Goal: Check status: Check status

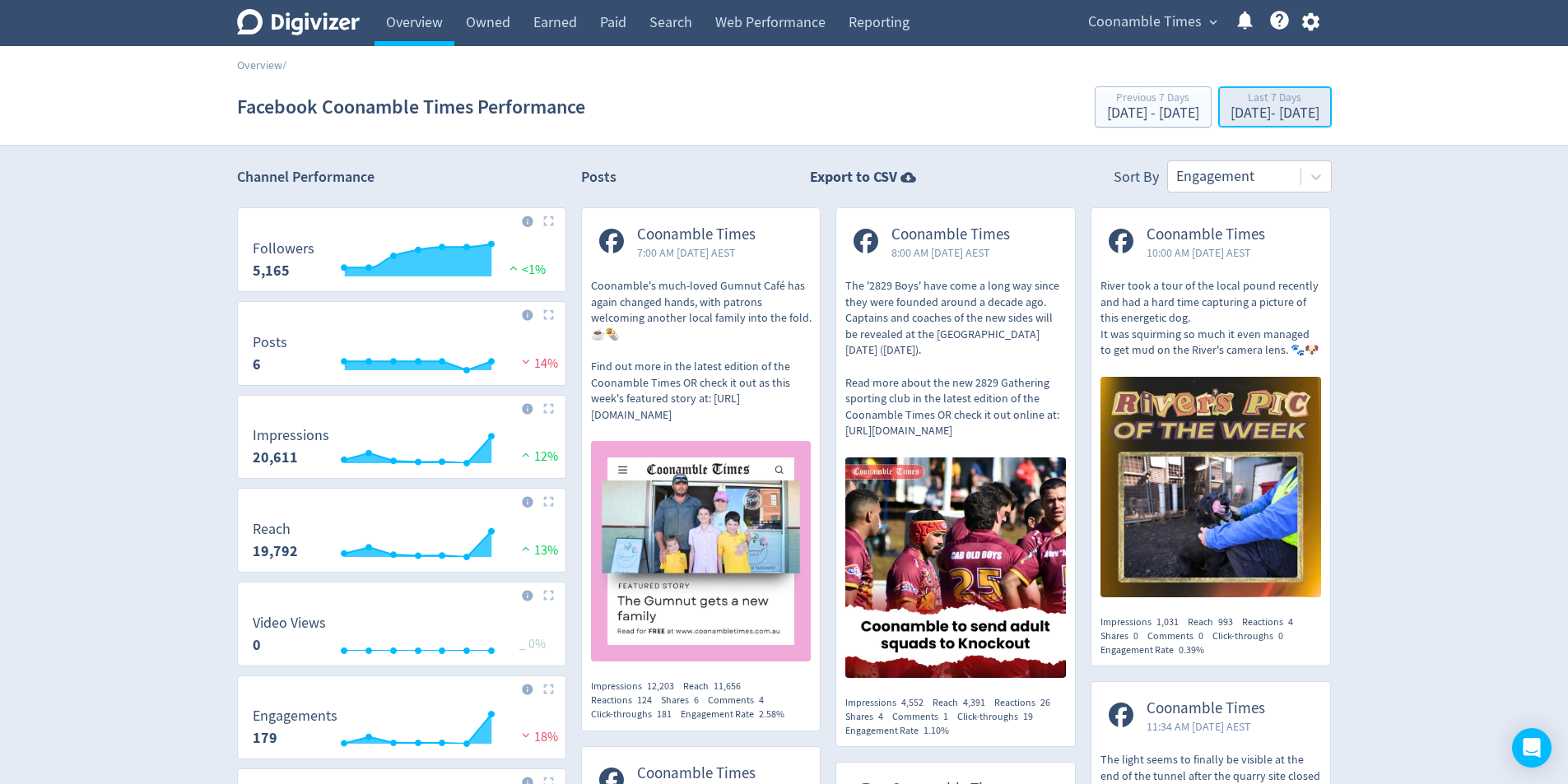
click at [1234, 114] on div "[DATE] - [DATE]" at bounding box center [1275, 113] width 89 height 15
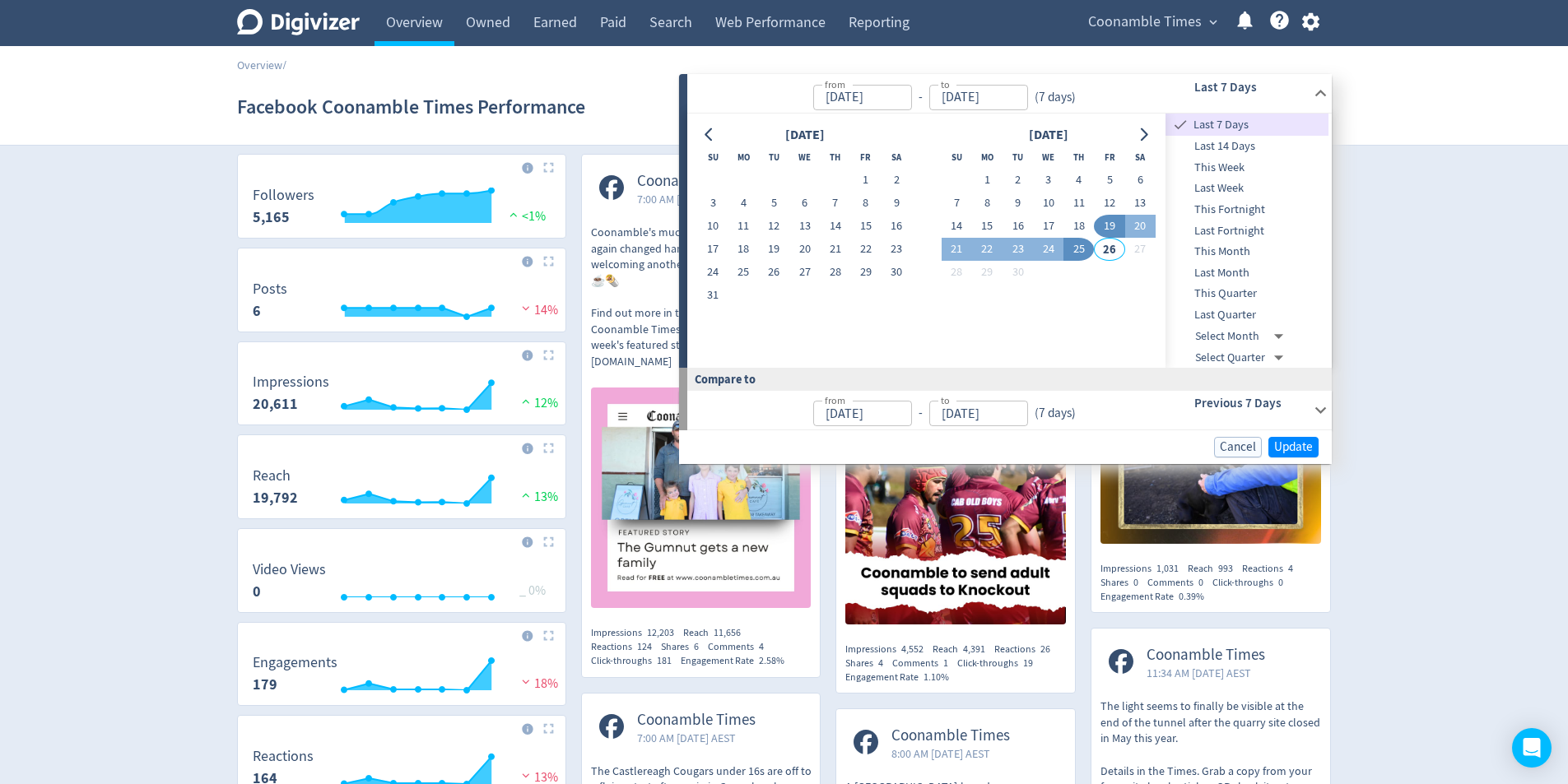
scroll to position [82, 0]
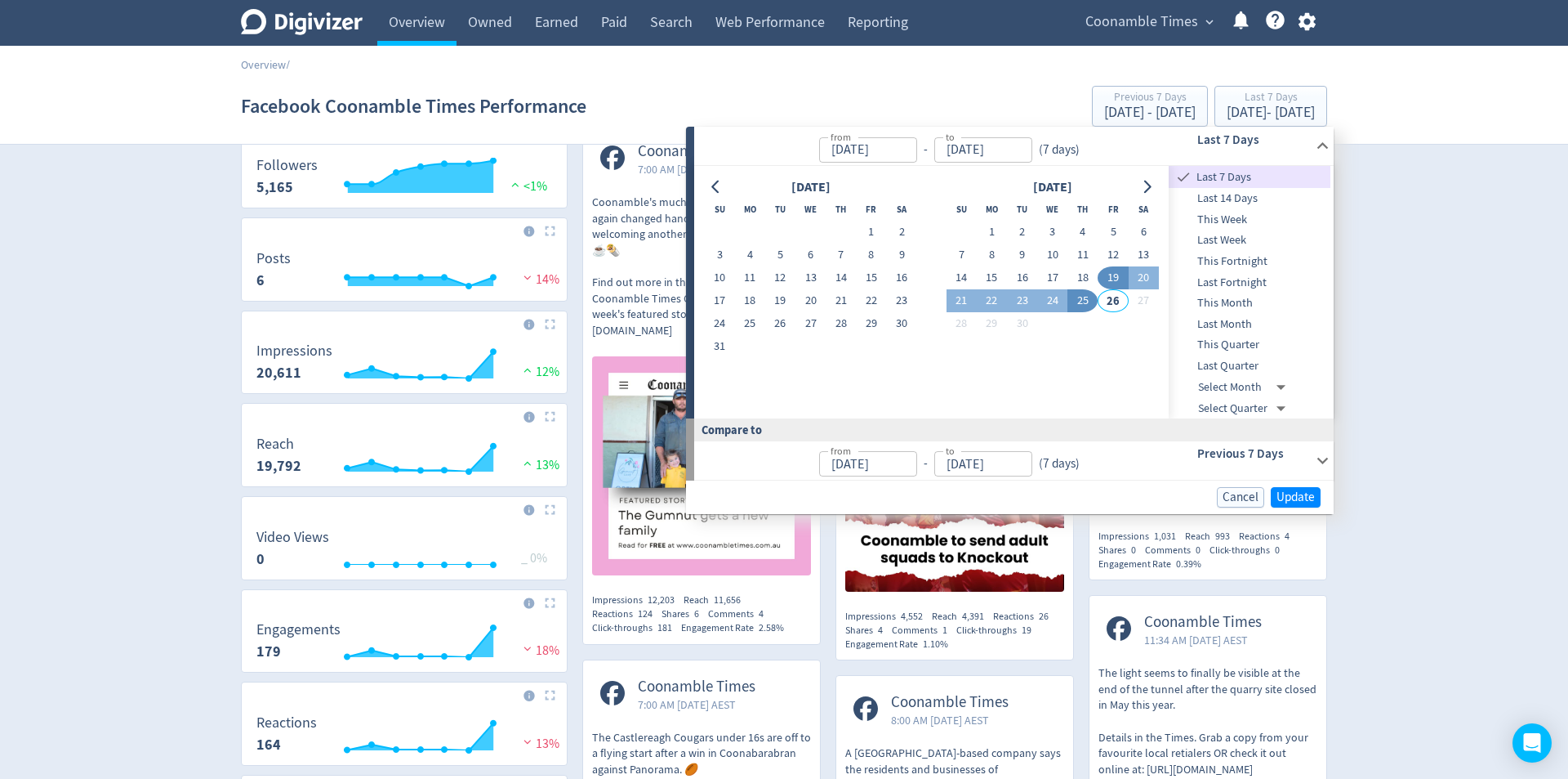
click at [1267, 410] on body "Digivizer Logo [PERSON_NAME] Logo Overview Owned Earned Paid Search Web Perform…" at bounding box center [784, 631] width 1568 height 1425
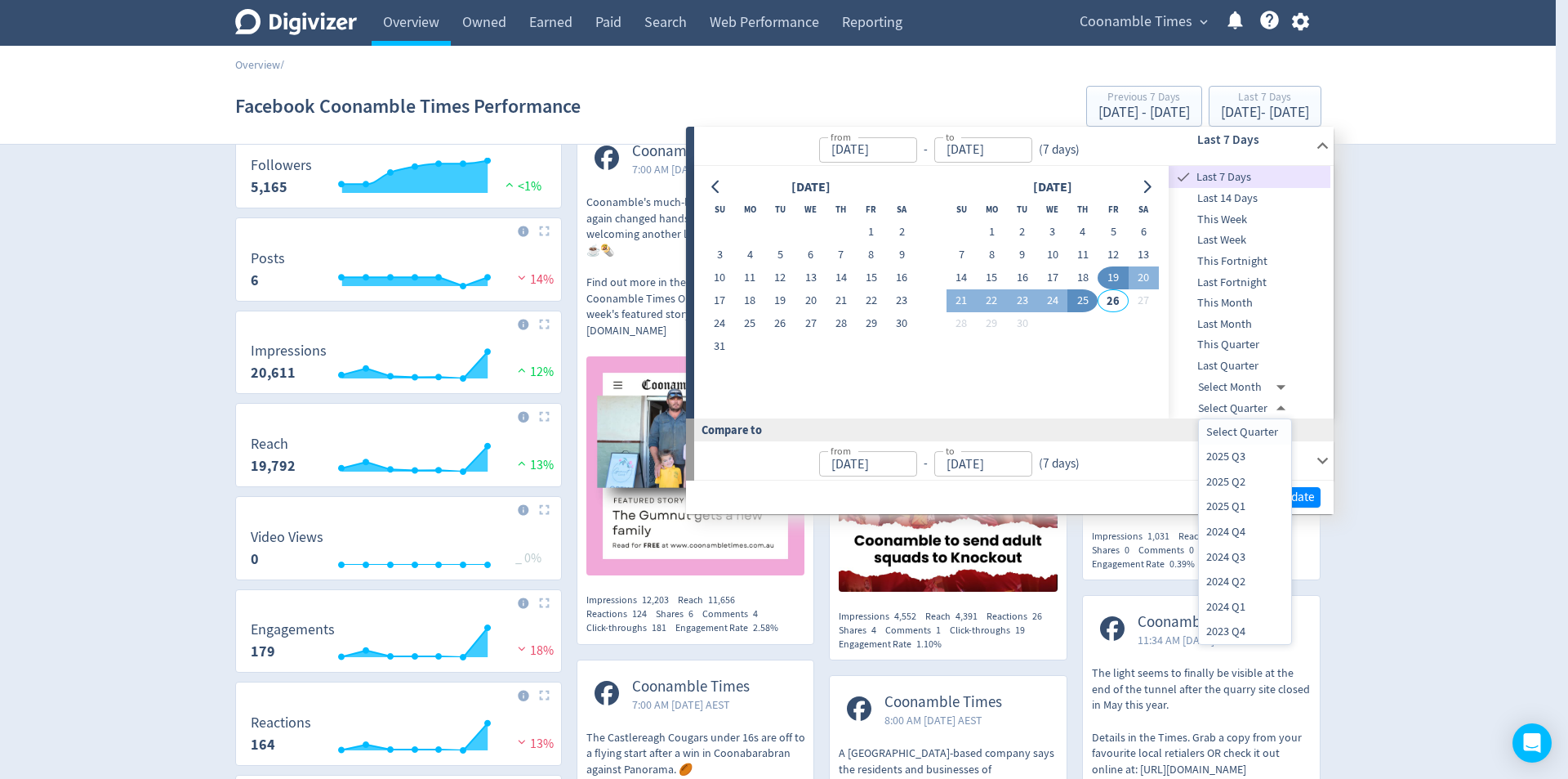
click at [1145, 460] on div at bounding box center [784, 390] width 1568 height 779
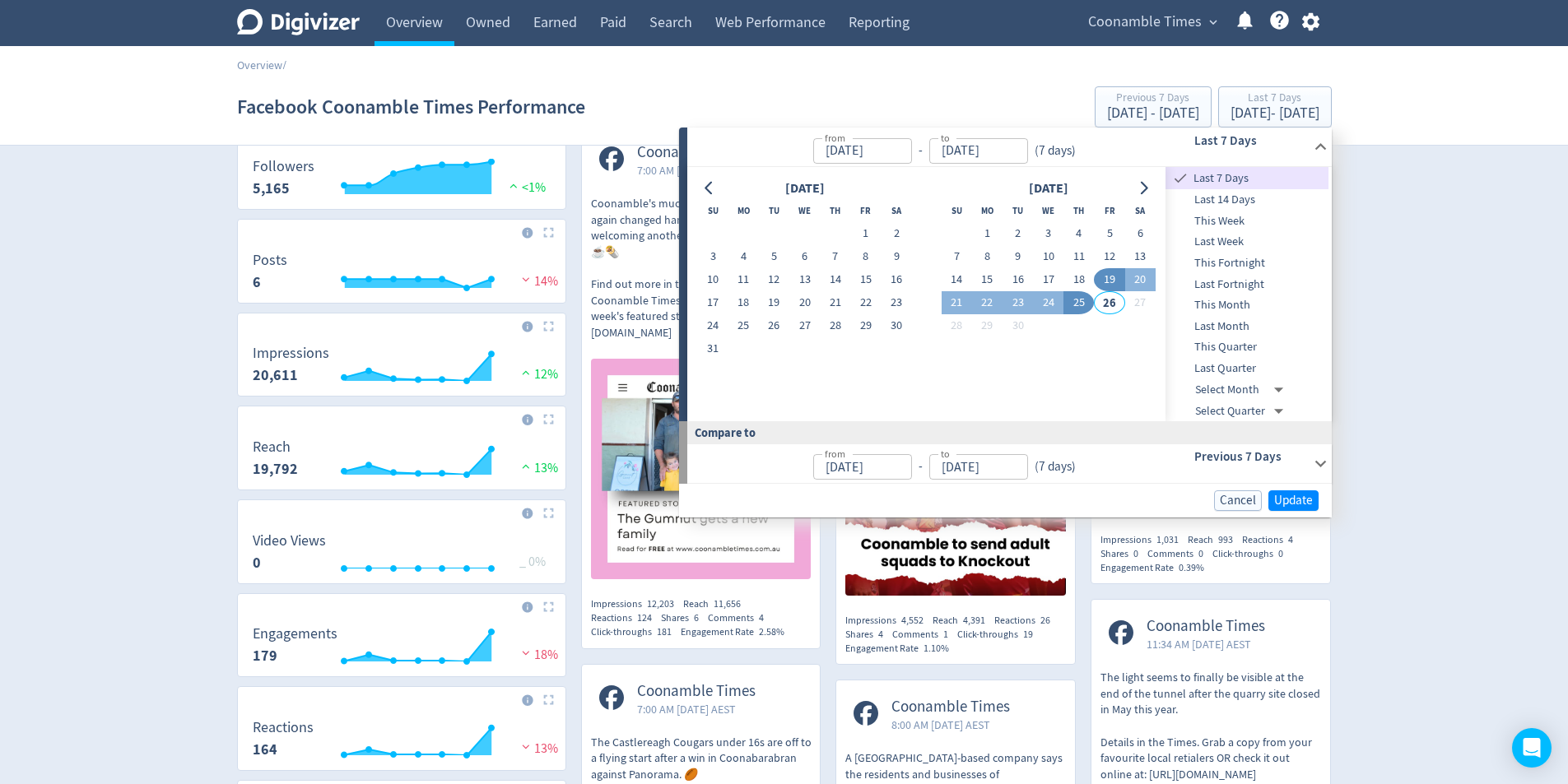
click at [1103, 457] on div "from [DATE] from - to [DATE] to ( 7 days )" at bounding box center [916, 463] width 459 height 39
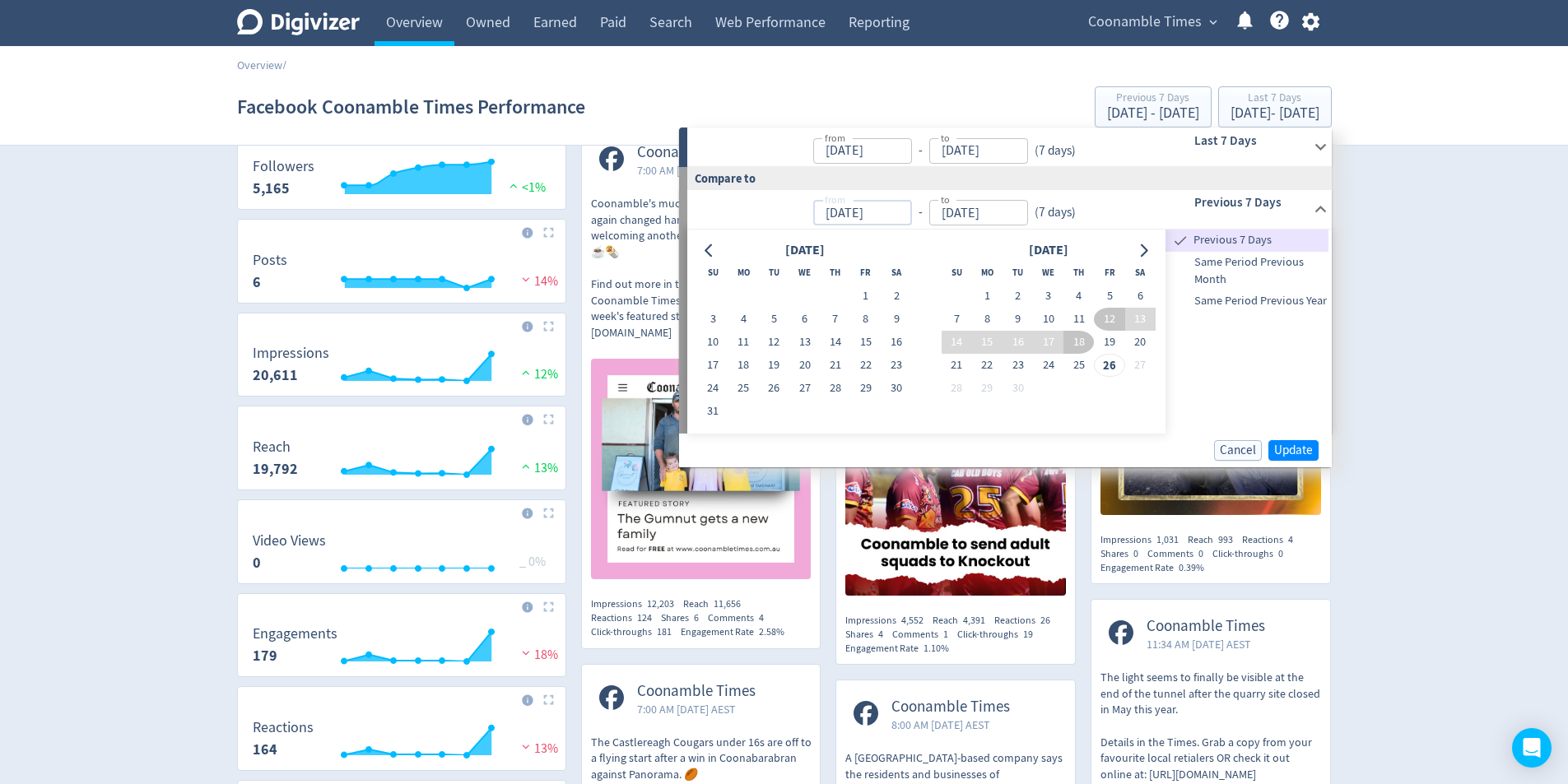
click at [825, 215] on input "[DATE]" at bounding box center [863, 212] width 99 height 25
click at [705, 248] on icon "Go to previous month" at bounding box center [710, 250] width 13 height 13
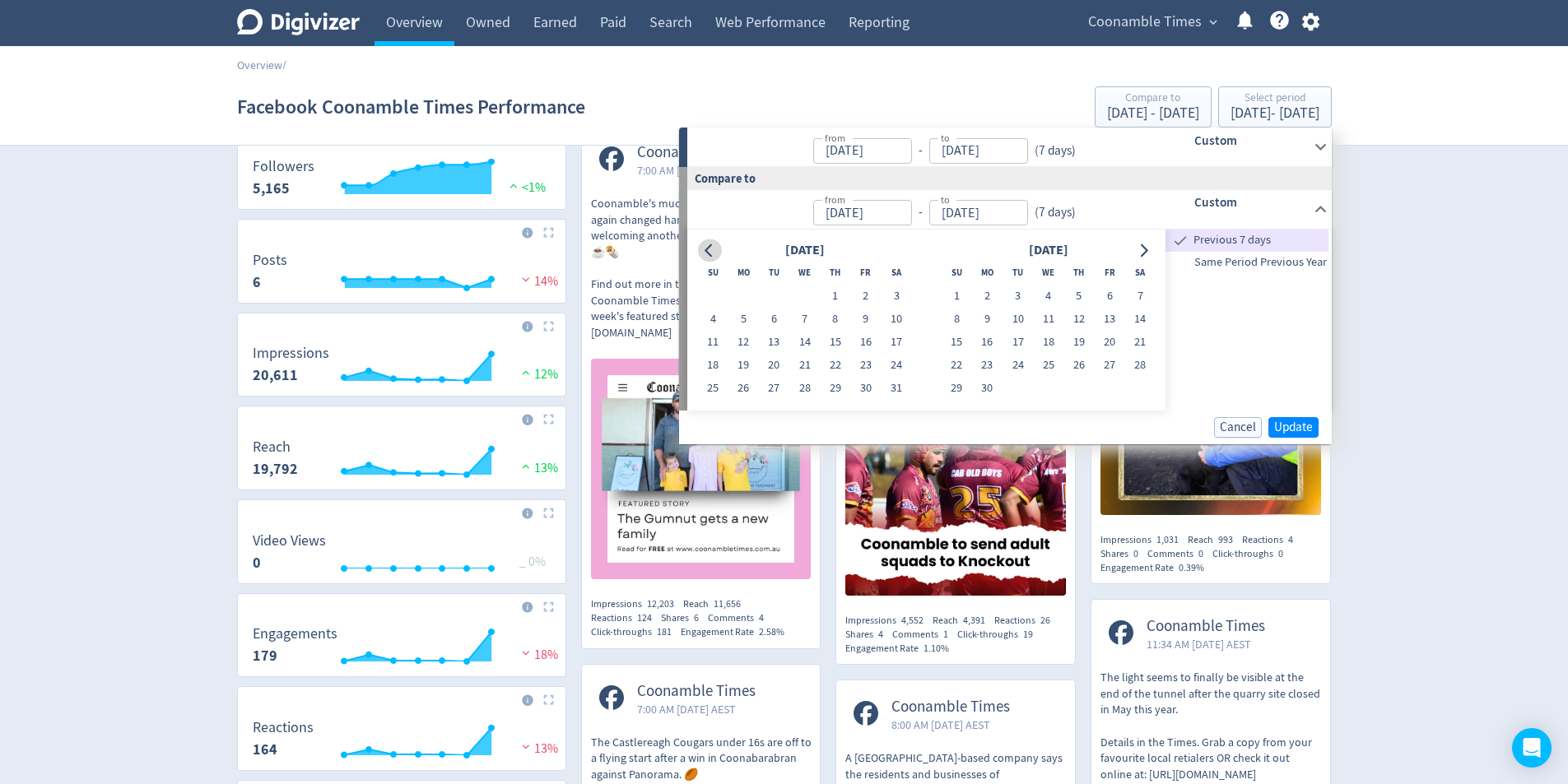
click at [705, 248] on icon "Go to previous month" at bounding box center [710, 250] width 13 height 13
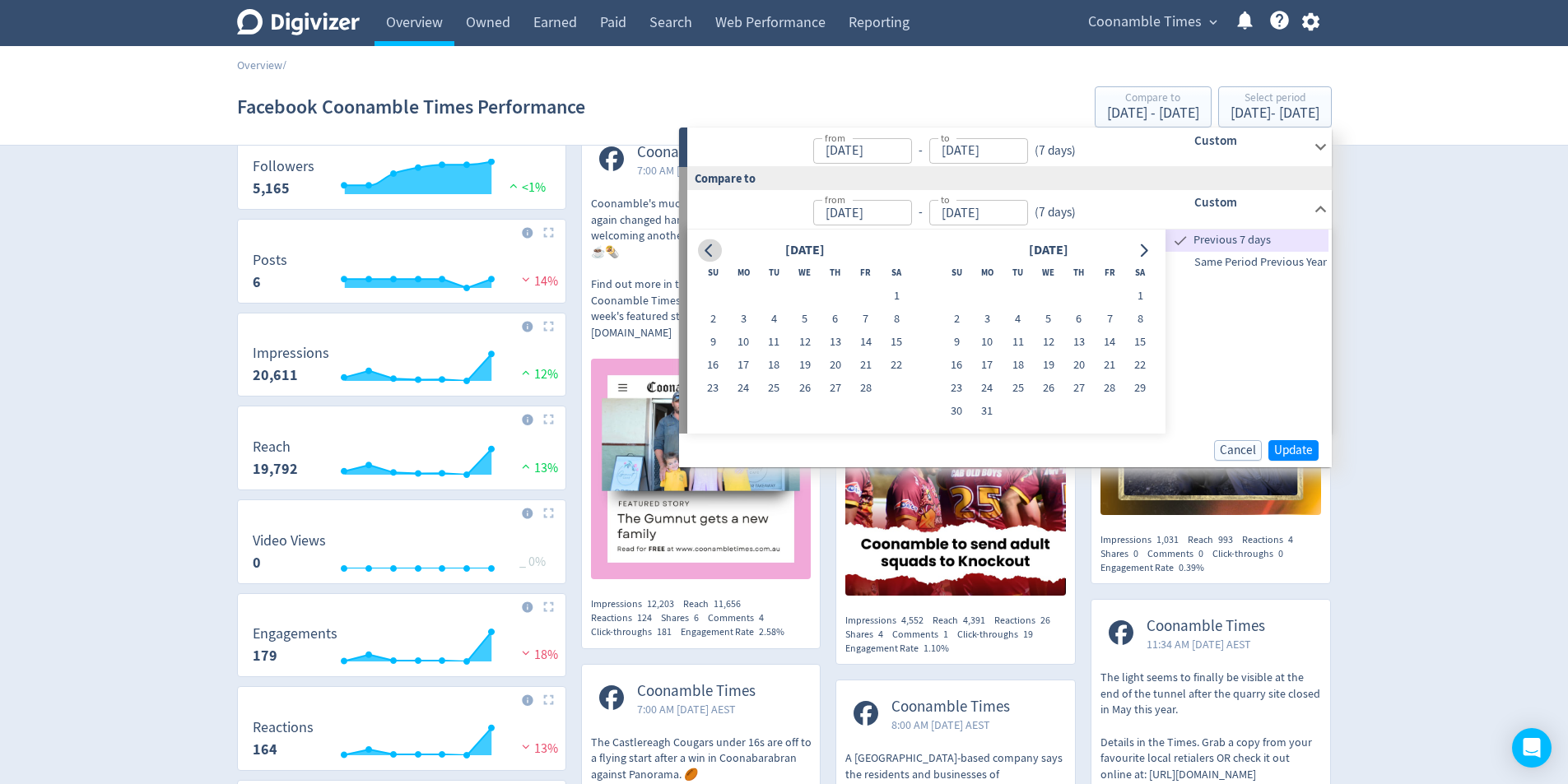
click at [705, 248] on icon "Go to previous month" at bounding box center [710, 250] width 13 height 13
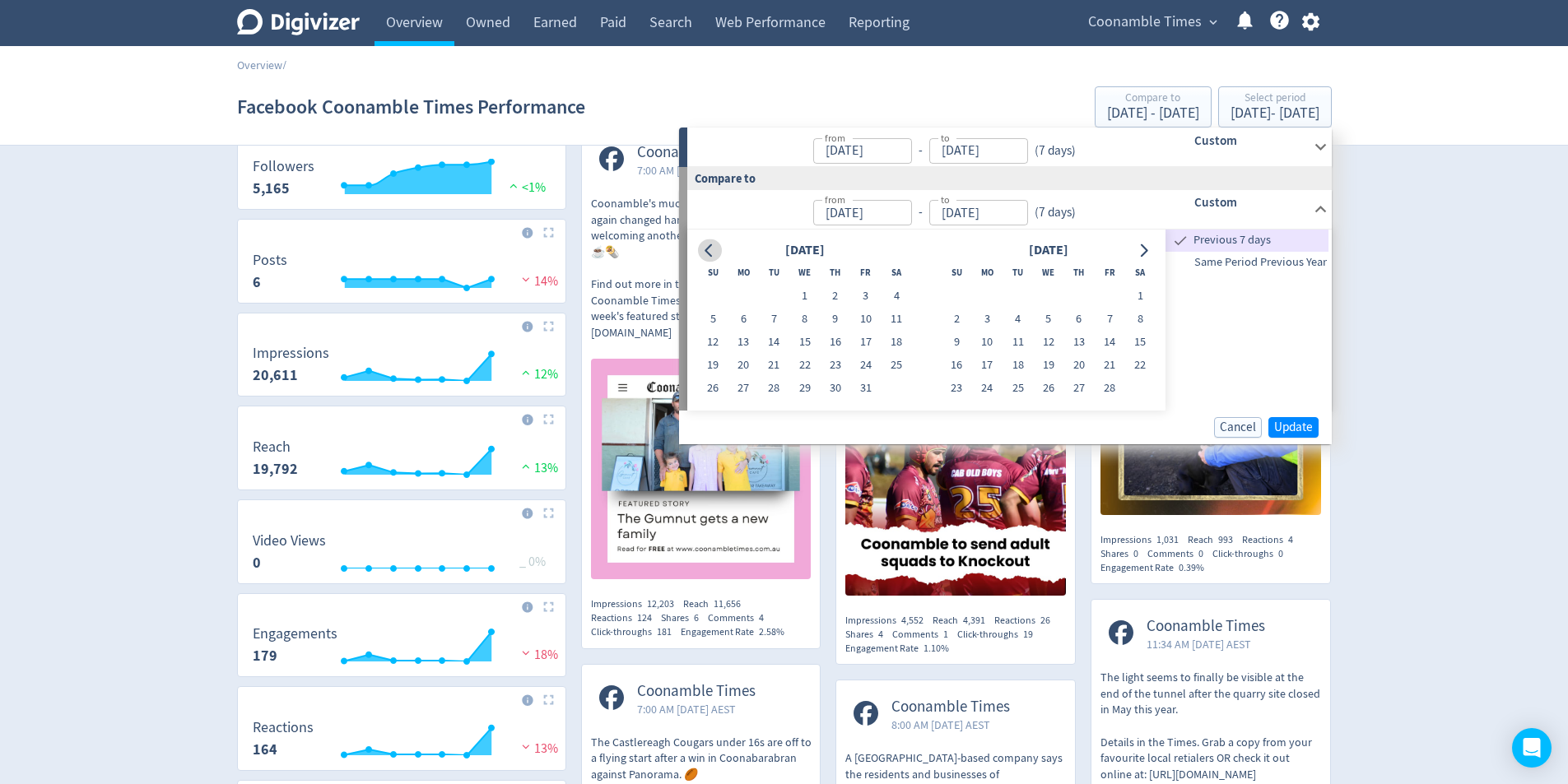
click at [705, 248] on icon "Go to previous month" at bounding box center [710, 250] width 13 height 13
click at [857, 289] on button "1" at bounding box center [865, 295] width 30 height 23
type input "[DATE]"
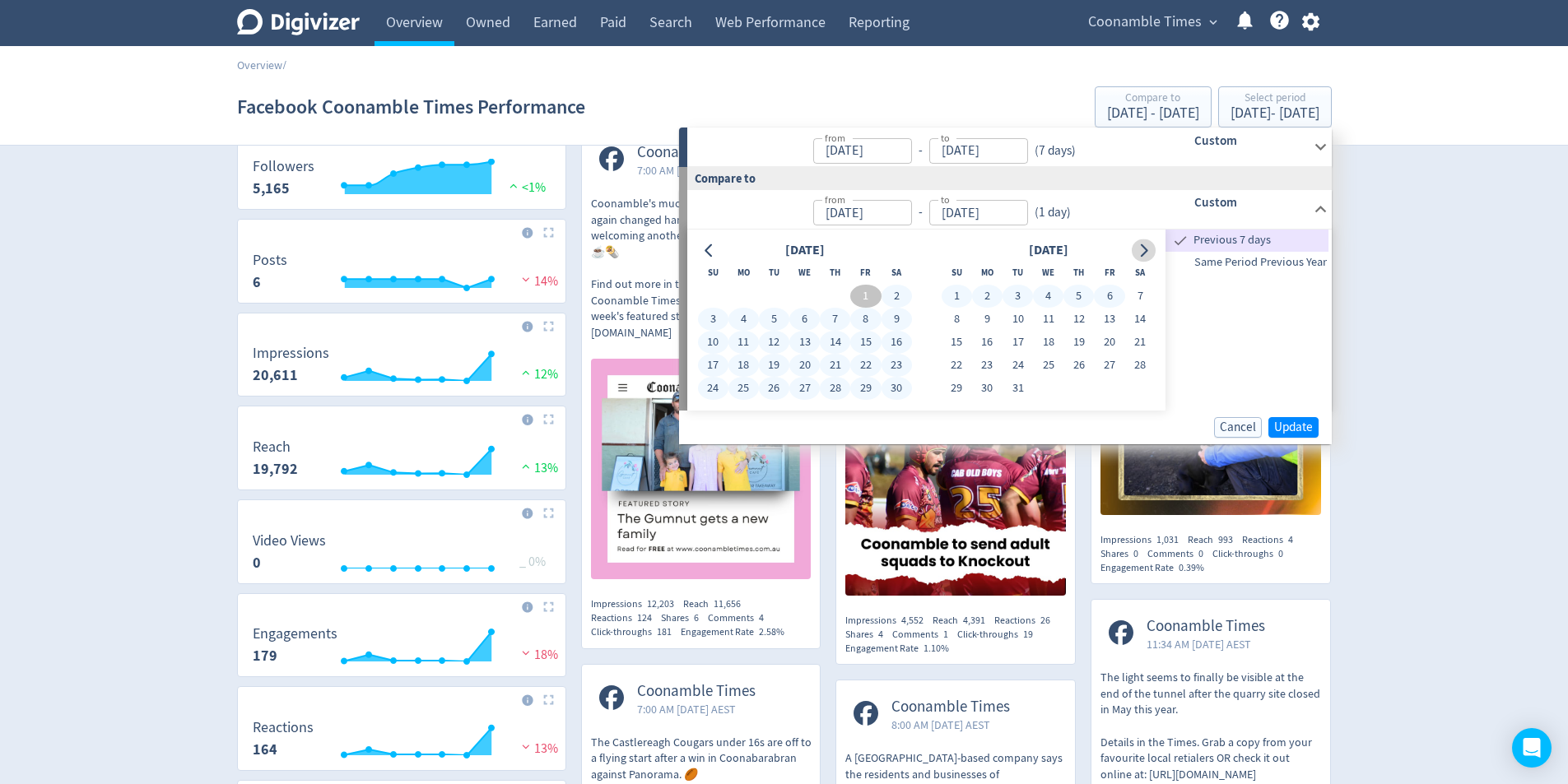
click at [1141, 253] on icon "Go to next month" at bounding box center [1143, 250] width 13 height 13
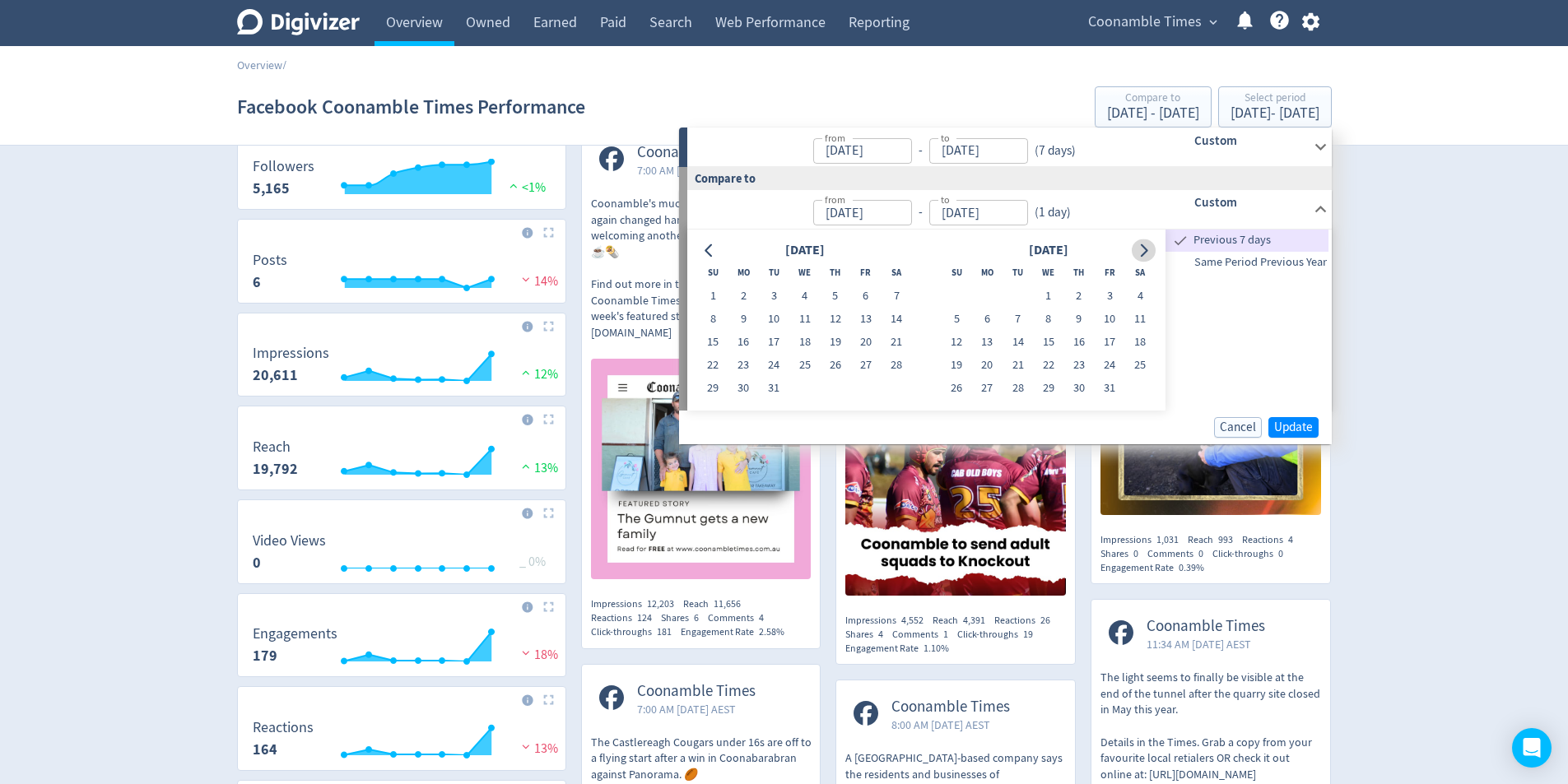
click at [1141, 253] on icon "Go to next month" at bounding box center [1143, 250] width 13 height 13
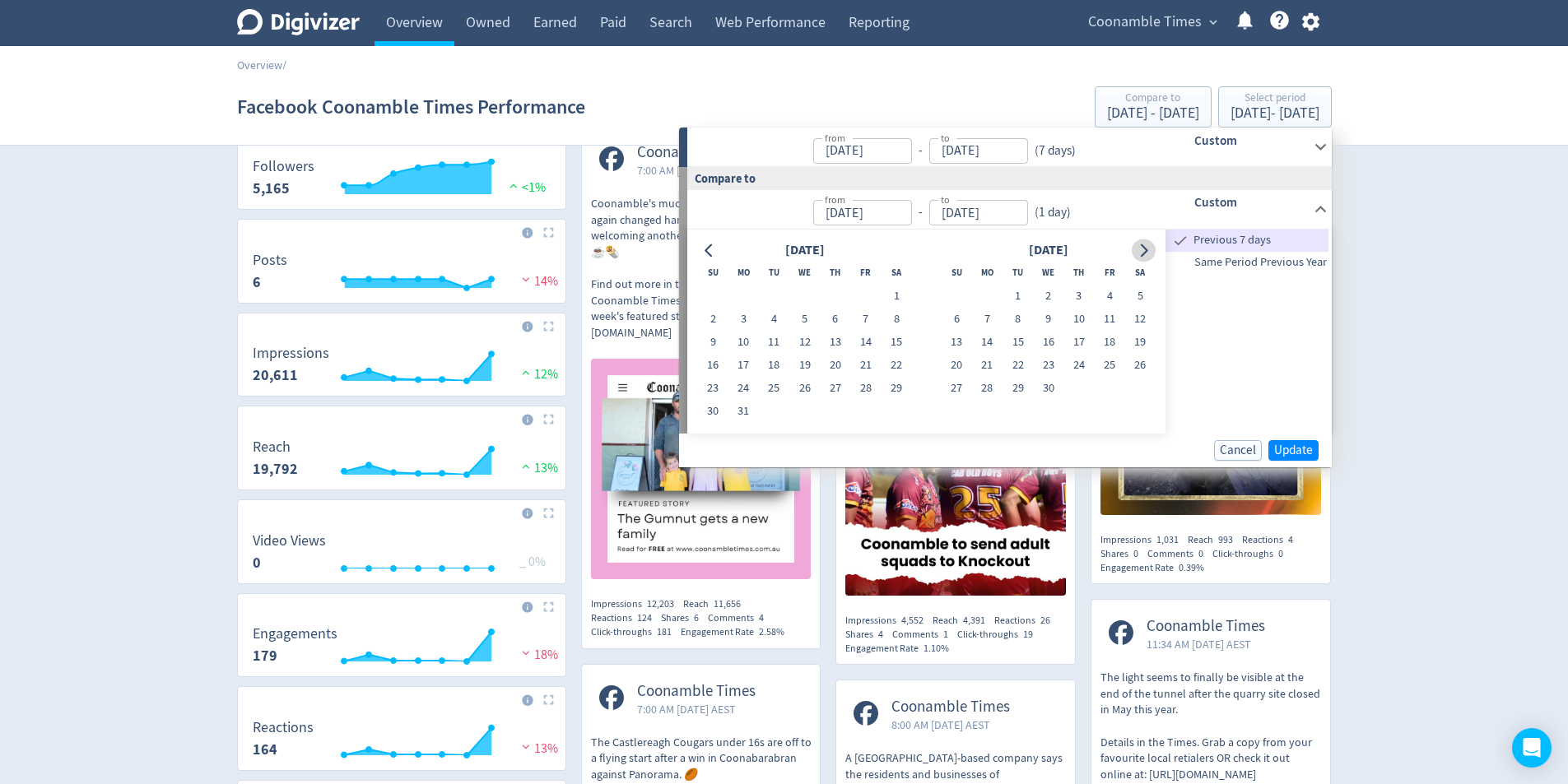
click at [1141, 253] on icon "Go to next month" at bounding box center [1143, 250] width 13 height 13
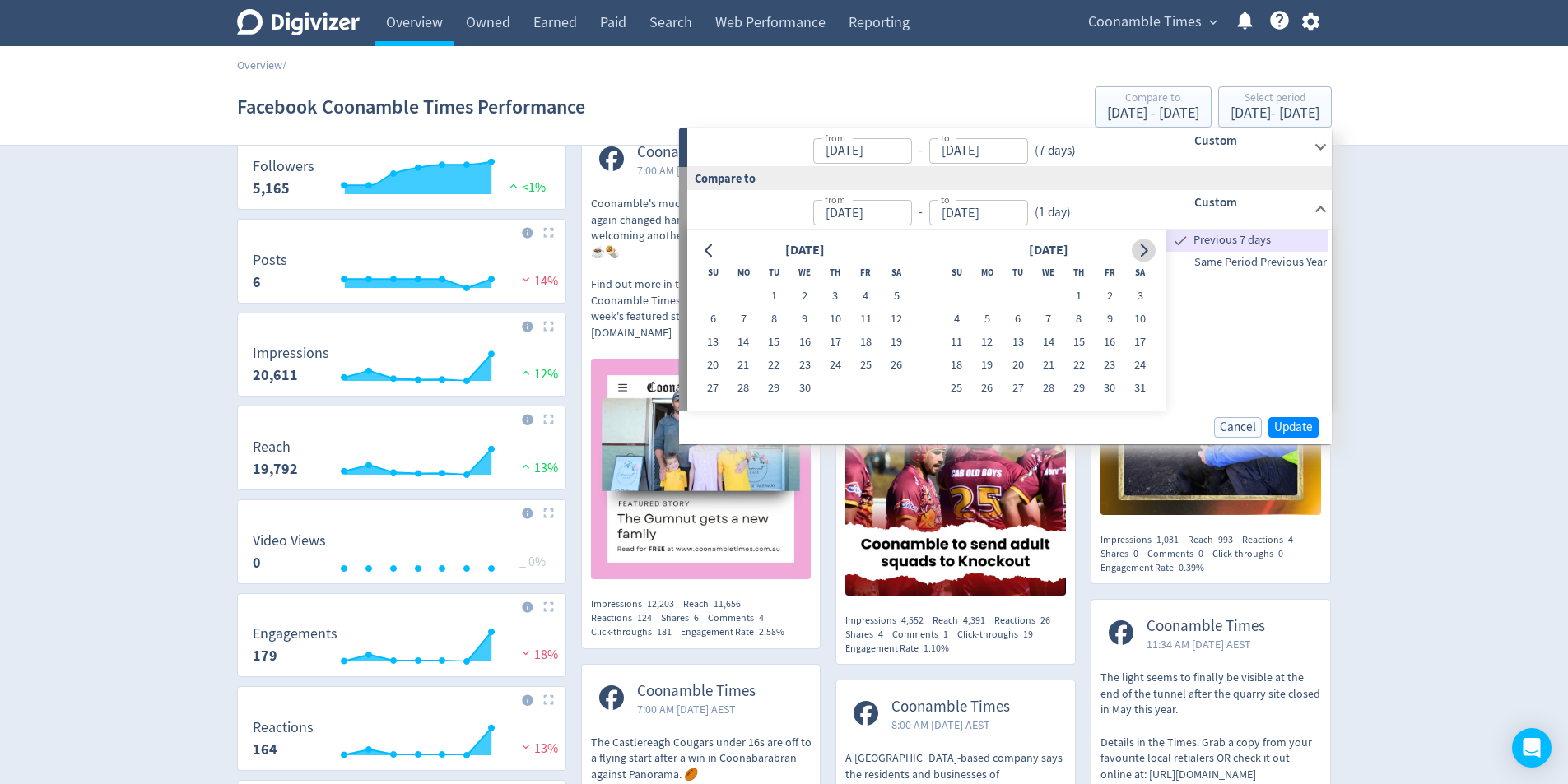
click at [1141, 253] on icon "Go to next month" at bounding box center [1143, 250] width 13 height 13
click at [711, 248] on icon "Go to previous month" at bounding box center [710, 250] width 13 height 13
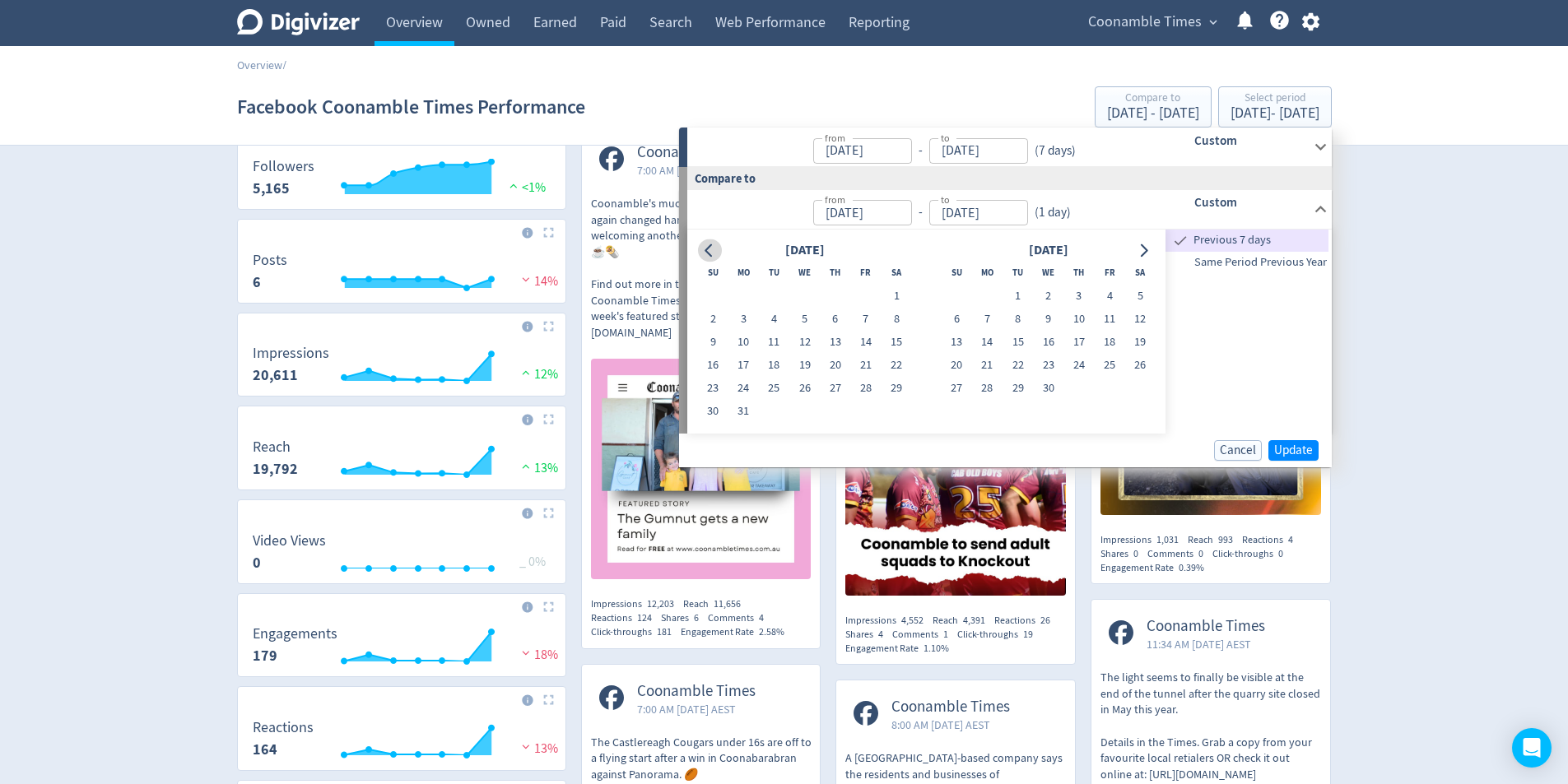
click at [711, 248] on icon "Go to previous month" at bounding box center [710, 250] width 13 height 13
click at [1141, 251] on icon "Go to next month" at bounding box center [1143, 250] width 13 height 13
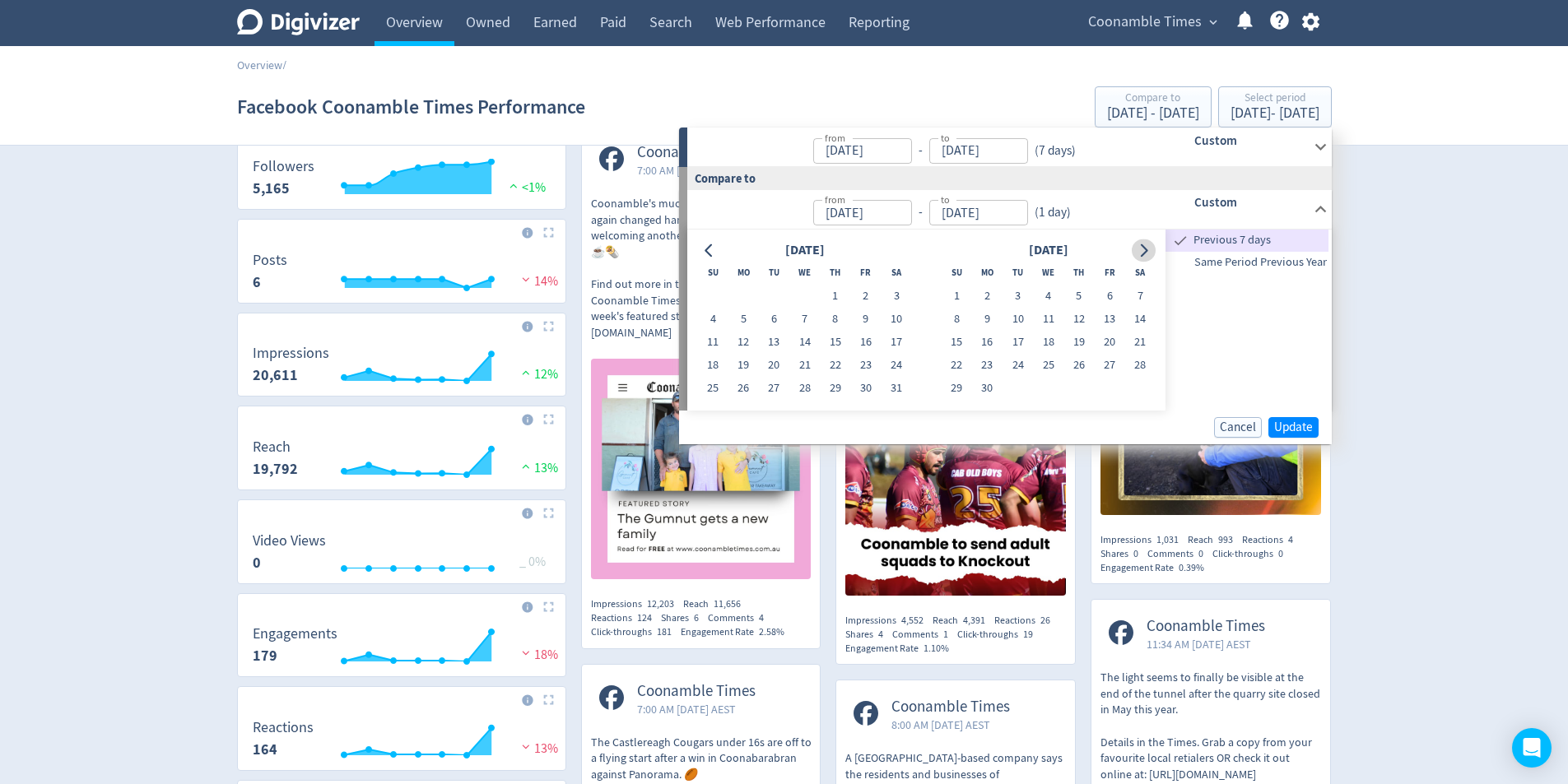
click at [1141, 251] on icon "Go to next month" at bounding box center [1143, 250] width 13 height 13
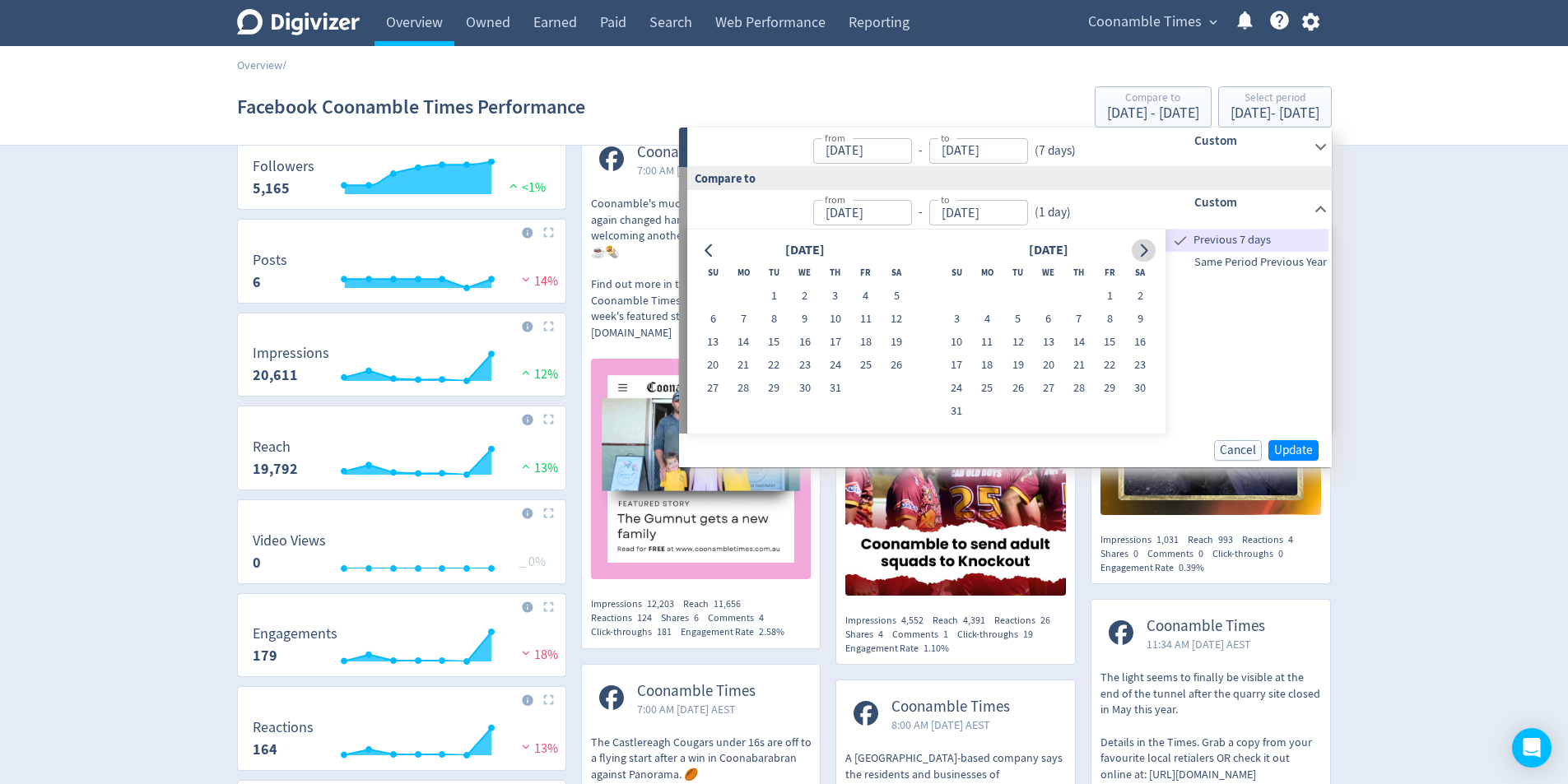
click at [1141, 251] on icon "Go to next month" at bounding box center [1143, 250] width 13 height 13
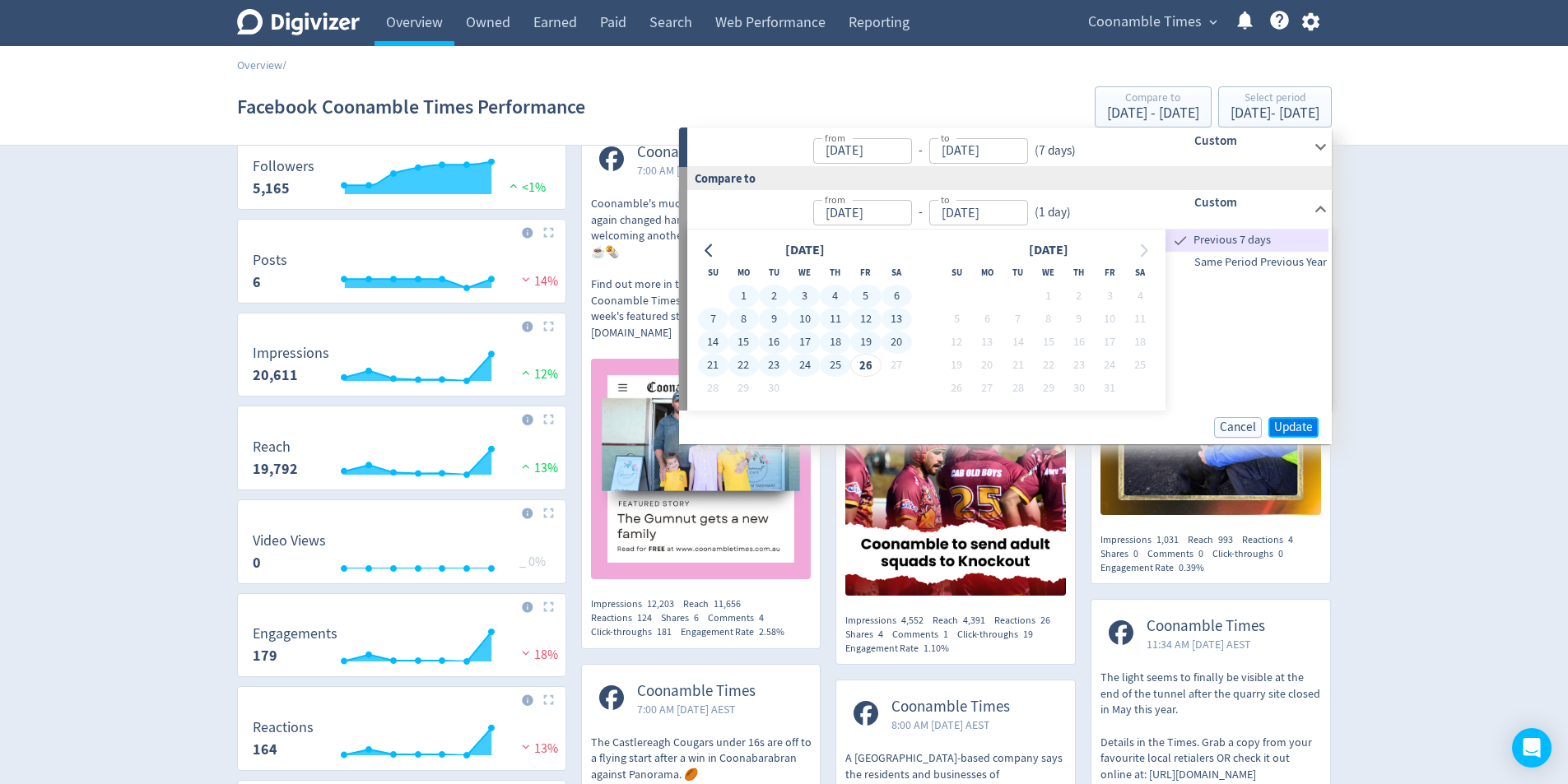
click at [1303, 429] on span "Update" at bounding box center [1293, 427] width 39 height 13
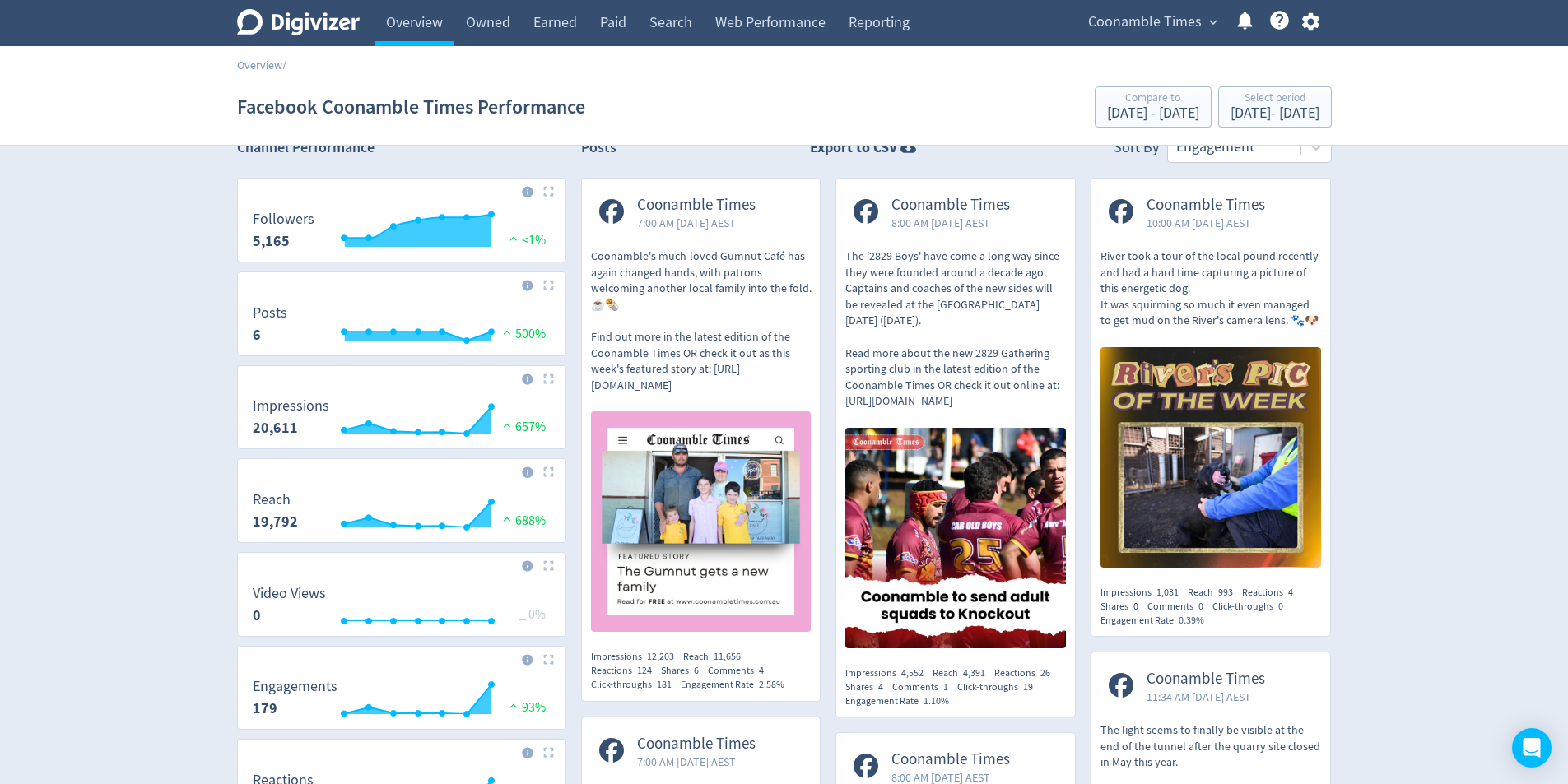
scroll to position [0, 0]
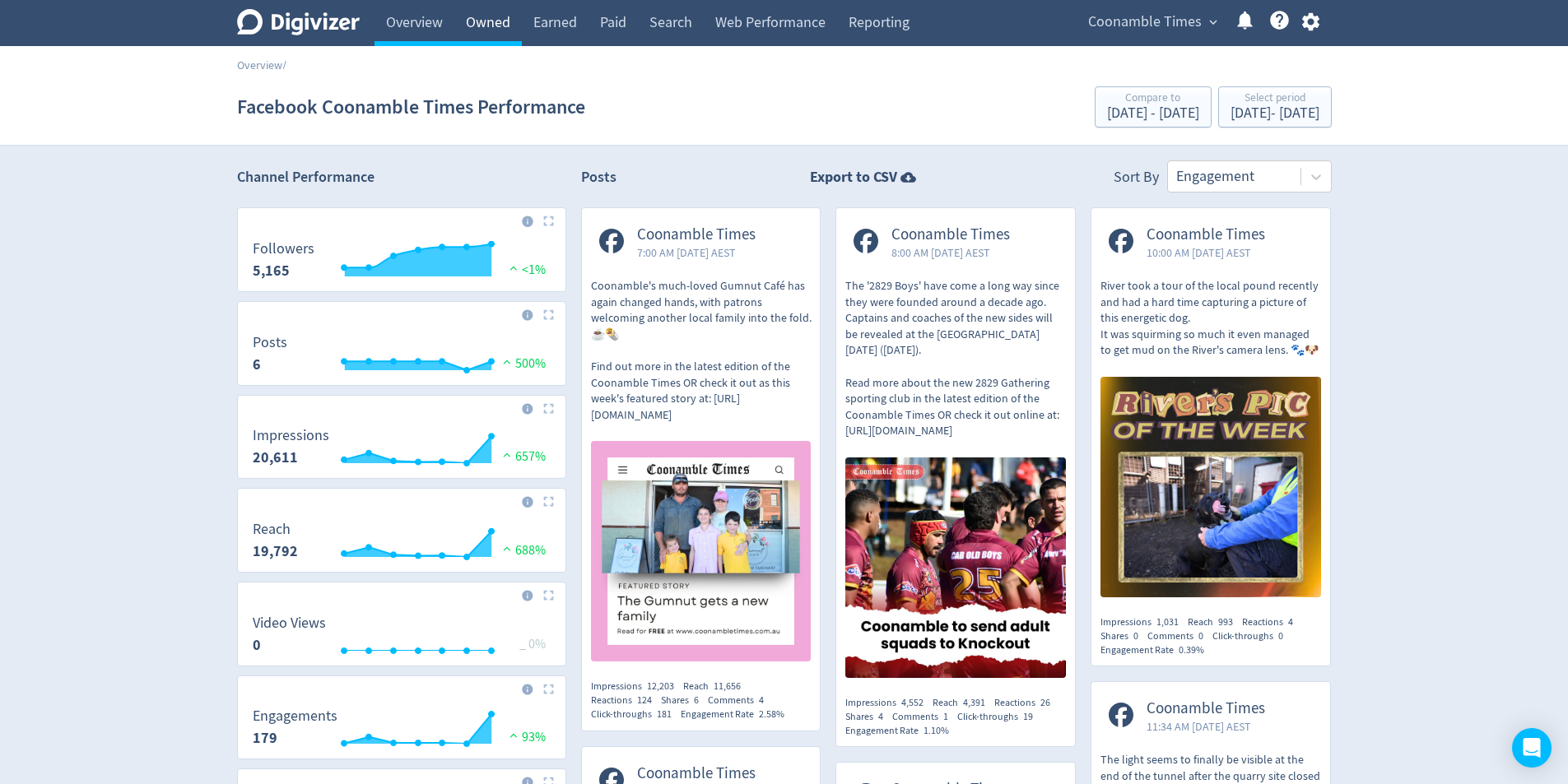
click at [481, 24] on link "Owned" at bounding box center [488, 23] width 67 height 46
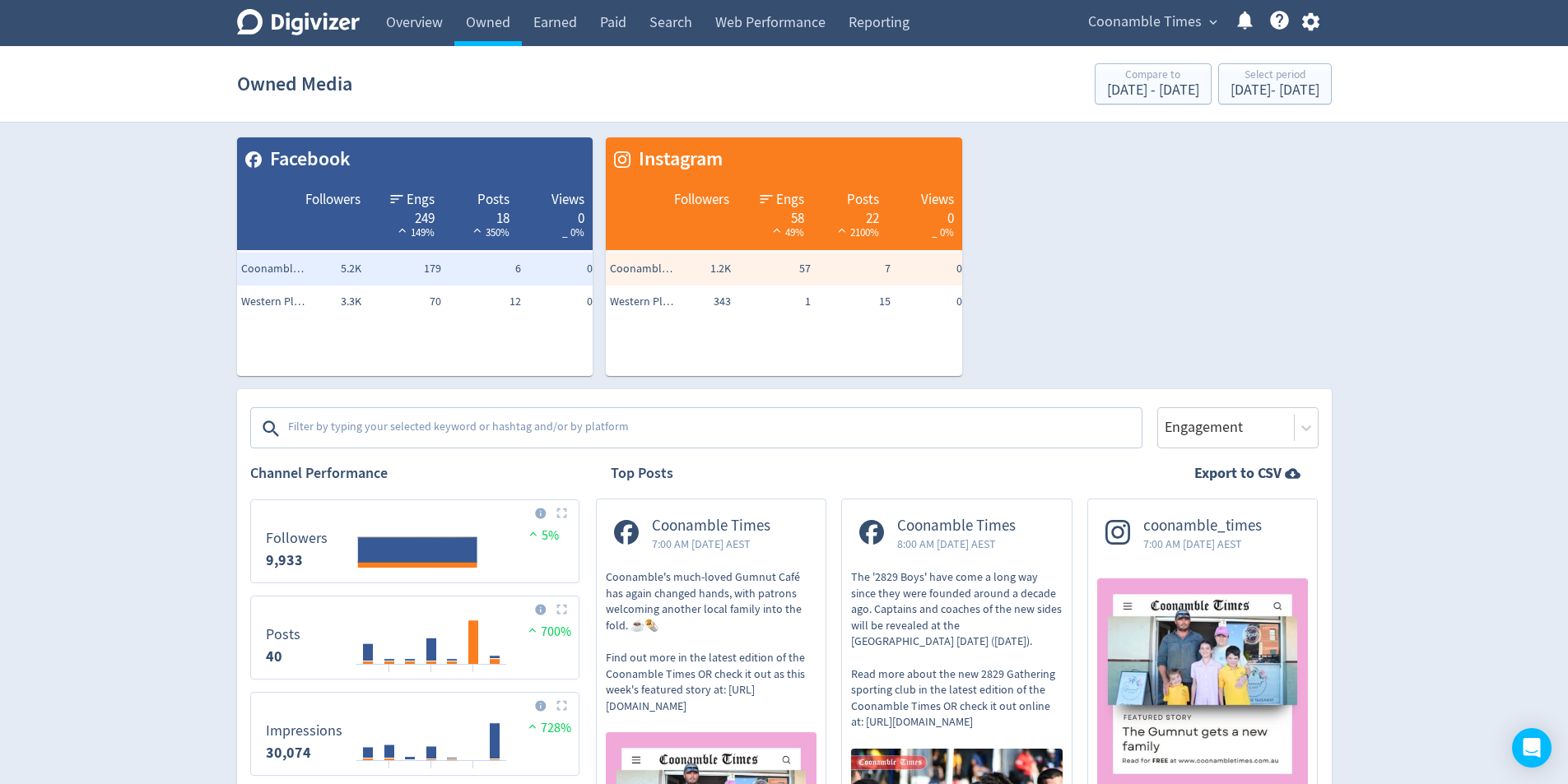
click at [1152, 265] on div "Facebook Followers Engs 249 149% Posts 18 350% Views 0 _ 0% Coonamble Times 5.2…" at bounding box center [778, 250] width 1108 height 252
click at [411, 159] on span "Facebook" at bounding box center [415, 159] width 340 height 28
click at [663, 23] on link "Search" at bounding box center [670, 23] width 66 height 46
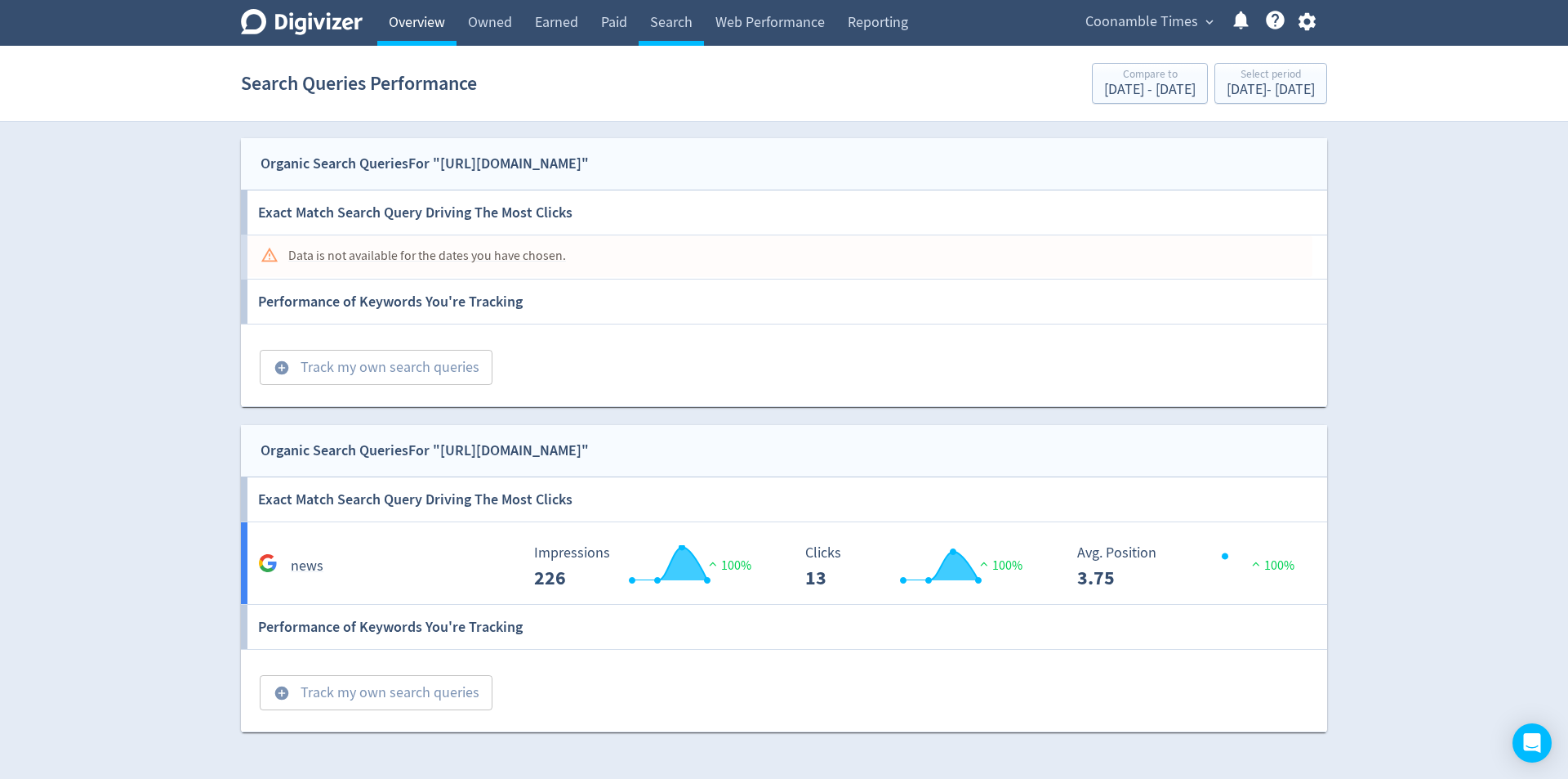
click at [428, 28] on link "Overview" at bounding box center [417, 23] width 79 height 46
